Goal: Information Seeking & Learning: Compare options

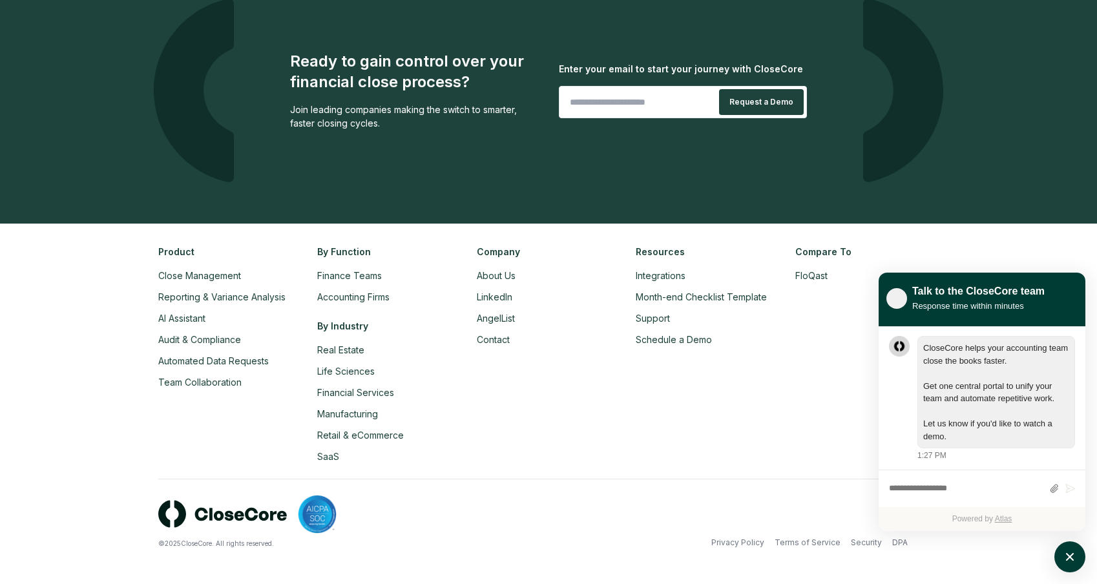
scroll to position [1, 0]
click at [1075, 556] on icon "atlas-launcher" at bounding box center [1070, 557] width 19 height 19
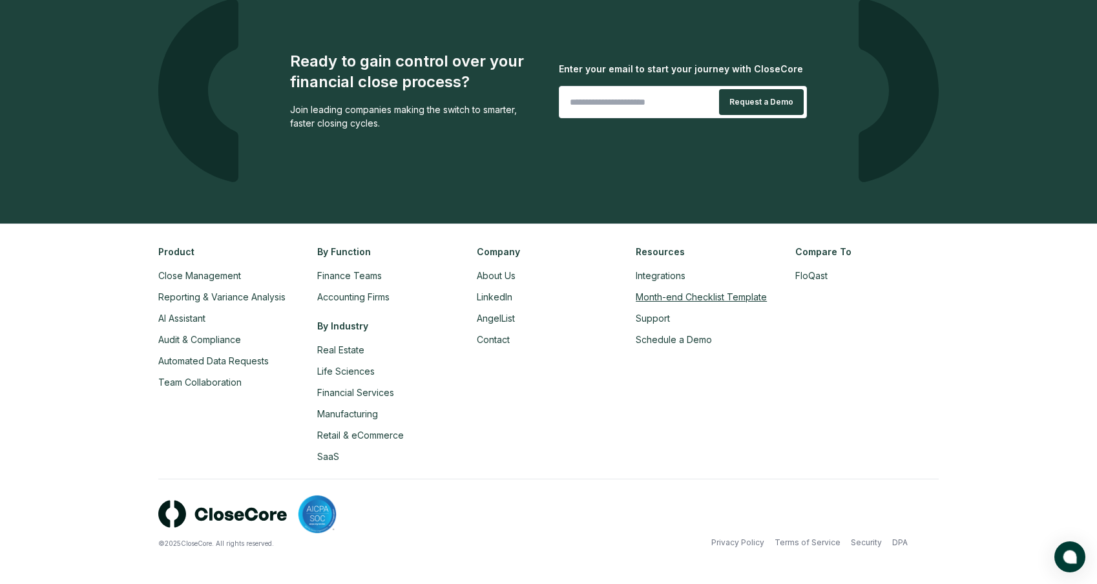
click at [686, 295] on link "Month-end Checklist Template" at bounding box center [701, 296] width 131 height 11
click at [504, 314] on link "AngelList" at bounding box center [496, 318] width 38 height 11
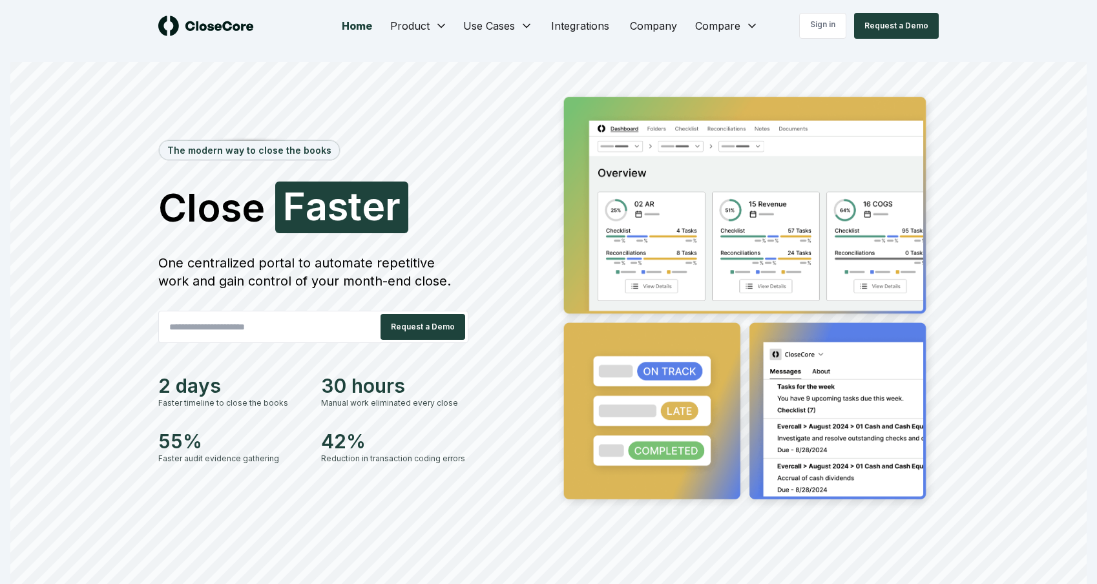
scroll to position [2846, 0]
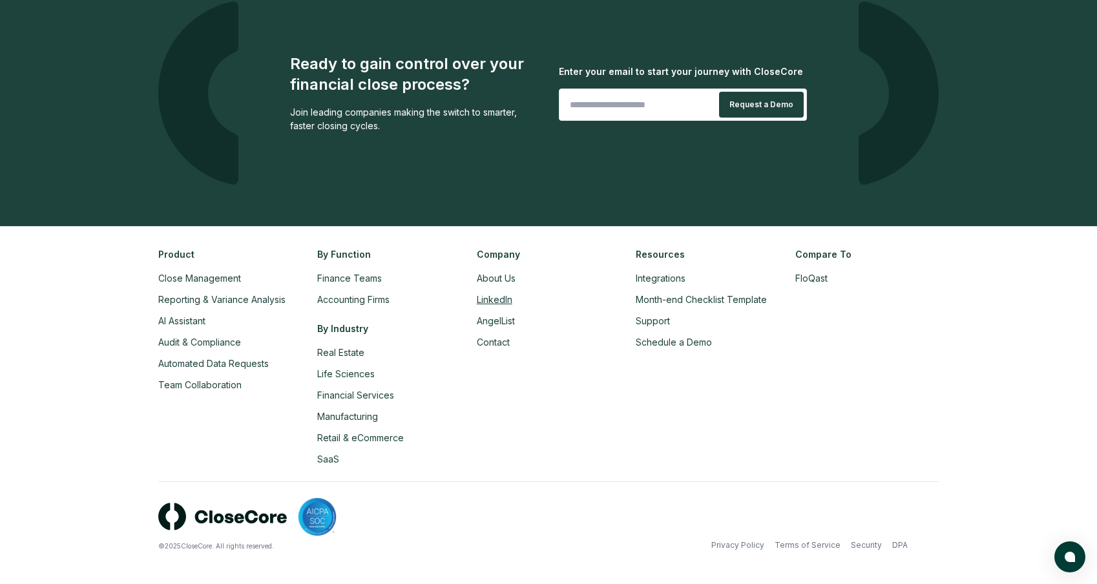
click at [500, 294] on link "LinkedIn" at bounding box center [495, 299] width 36 height 11
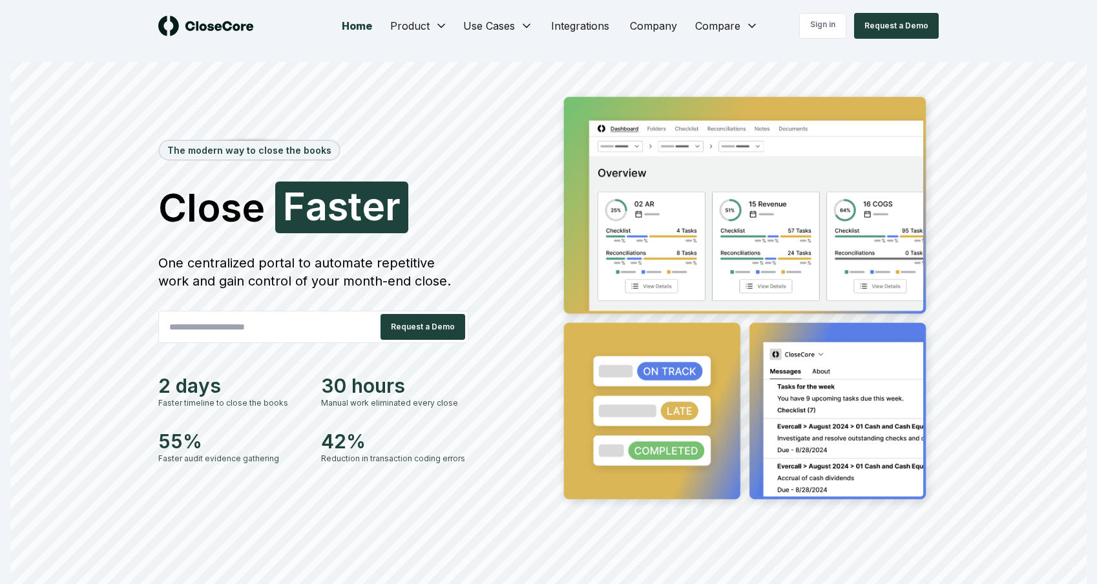
scroll to position [2846, 0]
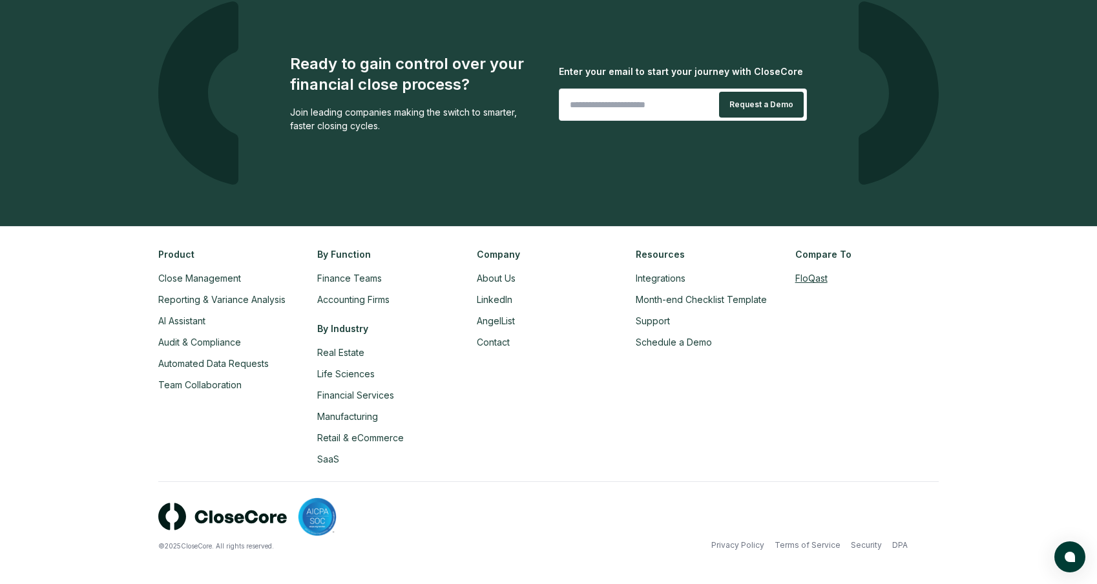
click at [807, 273] on link "FloQast" at bounding box center [812, 278] width 32 height 11
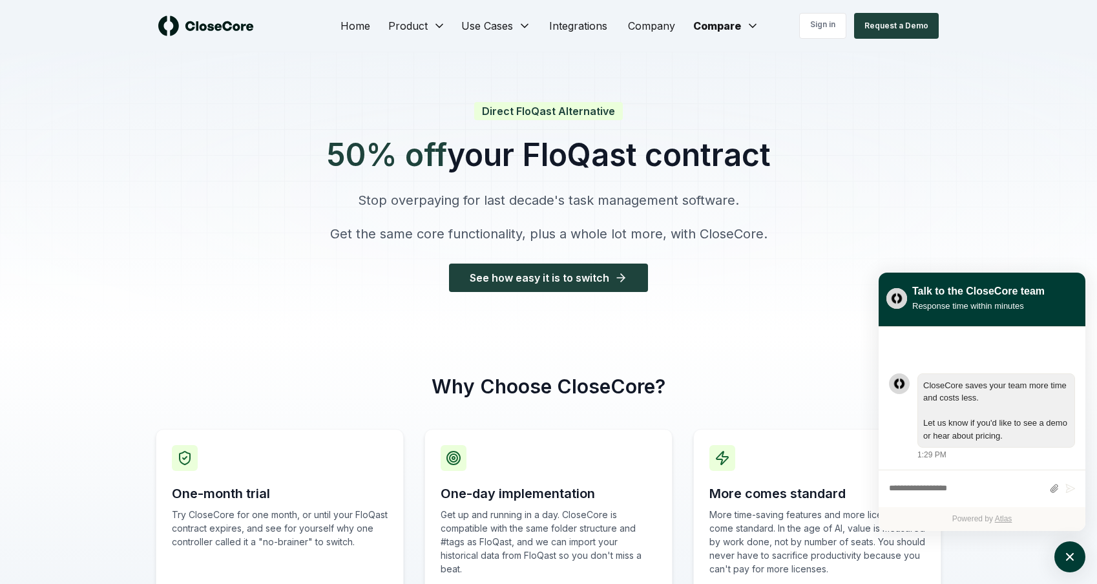
click at [206, 34] on img at bounding box center [206, 26] width 96 height 21
